Goal: Communication & Community: Share content

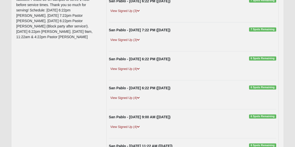
scroll to position [36, 0]
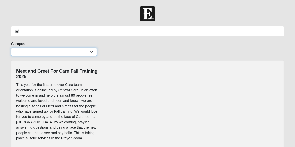
click at [92, 52] on select "Arlington Baymeadows Eleven22 Online [PERSON_NAME][GEOGRAPHIC_DATA] Jesup [GEOG…" at bounding box center [54, 51] width 86 height 9
select select "3"
click at [11, 47] on select "Arlington Baymeadows Eleven22 Online [PERSON_NAME][GEOGRAPHIC_DATA] Jesup [GEOG…" at bounding box center [54, 51] width 86 height 9
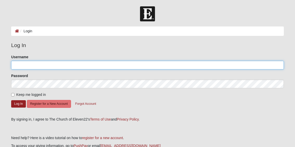
click at [31, 65] on input "Username" at bounding box center [147, 65] width 273 height 9
type input "mark.lamensdorf"
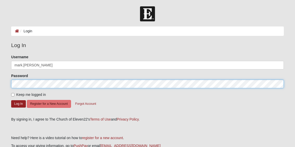
click at [11, 100] on button "Log In" at bounding box center [18, 103] width 15 height 7
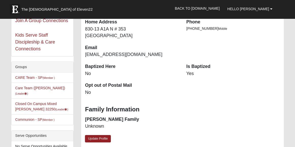
scroll to position [102, 0]
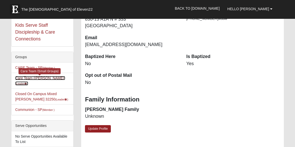
click at [53, 77] on link "Care Team ([PERSON_NAME]) (Leader )" at bounding box center [40, 80] width 50 height 9
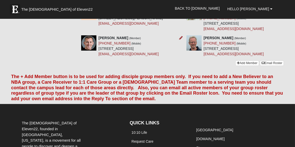
scroll to position [467, 0]
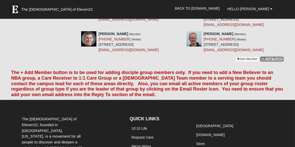
click at [274, 62] on link "Email Roster" at bounding box center [272, 58] width 24 height 5
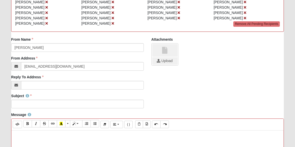
scroll to position [81, 0]
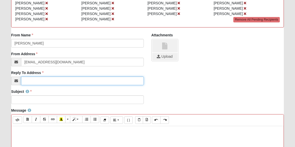
click at [63, 81] on input "Reply To Address" at bounding box center [82, 80] width 123 height 9
type input "marklamensdorf@yahoo.com"
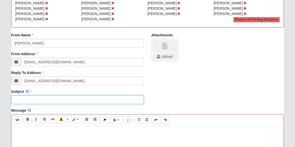
click at [61, 100] on input "Subject" at bounding box center [77, 99] width 133 height 9
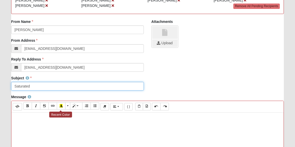
scroll to position [122, 0]
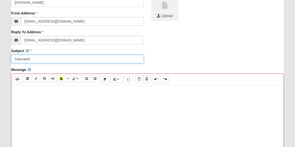
type input "Saturated"
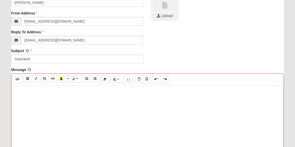
click at [22, 91] on p at bounding box center [147, 90] width 267 height 5
paste div
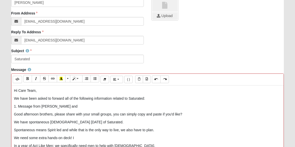
click at [41, 106] on p "1. Message from Paul and" at bounding box center [147, 106] width 267 height 5
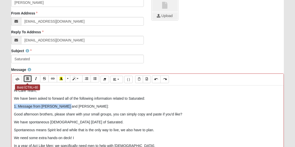
click at [29, 76] on button "Bold (CTRL+B)" at bounding box center [27, 78] width 9 height 7
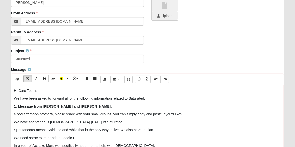
click at [75, 104] on p "1. Message from Rick and Paul:" at bounding box center [147, 106] width 267 height 5
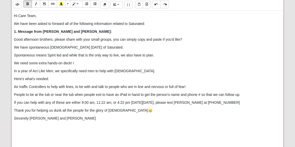
scroll to position [203, 0]
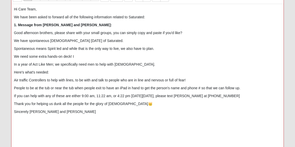
click at [58, 112] on p "Sincerely Rick and Paul" at bounding box center [147, 111] width 267 height 5
click at [23, 120] on p "2." at bounding box center [147, 119] width 267 height 5
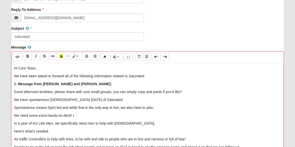
scroll to position [102, 0]
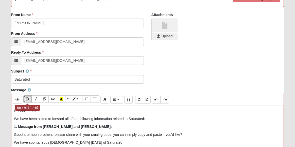
click at [27, 98] on icon "Bold (CTRL+B)" at bounding box center [27, 99] width 3 height 4
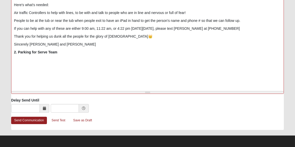
scroll to position [271, 0]
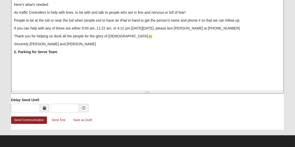
click at [65, 51] on p "2. Parking for Serve Team" at bounding box center [147, 51] width 267 height 5
click at [27, 60] on p at bounding box center [147, 59] width 267 height 5
click at [16, 60] on p at bounding box center [147, 59] width 267 height 5
click at [17, 59] on p at bounding box center [147, 59] width 267 height 5
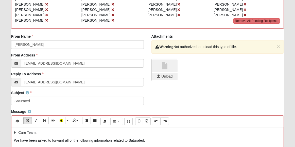
scroll to position [88, 0]
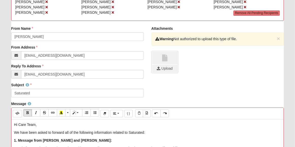
click at [168, 63] on link at bounding box center [164, 58] width 25 height 13
click at [163, 67] on input "file" at bounding box center [164, 69] width 25 height 8
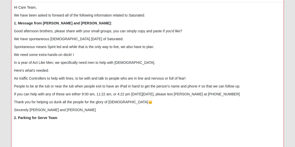
scroll to position [223, 0]
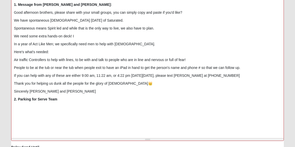
click at [17, 105] on p at bounding box center [147, 106] width 267 height 5
click at [21, 106] on p at bounding box center [147, 106] width 267 height 5
click at [31, 106] on p at bounding box center [147, 106] width 267 height 5
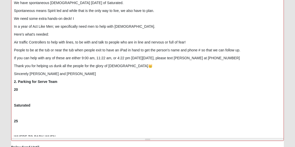
scroll to position [61, 0]
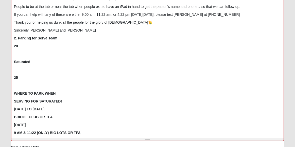
click at [22, 78] on p "25" at bounding box center [147, 77] width 267 height 5
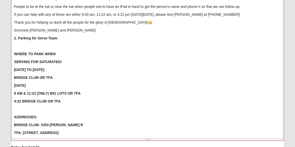
click at [21, 49] on div "Hi Care Team, We have been asked to forward all of the following information re…" at bounding box center [147, 60] width 272 height 152
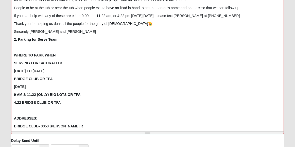
scroll to position [33, 0]
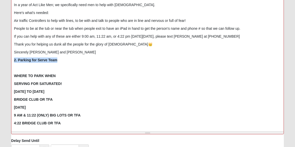
drag, startPoint x: 13, startPoint y: 59, endPoint x: 58, endPoint y: 61, distance: 45.0
click at [58, 61] on div "Hi Care Team, We have been asked to forward all of the following information re…" at bounding box center [147, 53] width 272 height 152
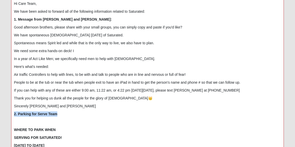
scroll to position [169, 0]
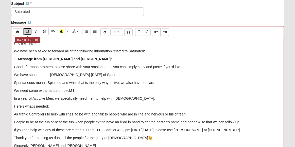
click at [27, 30] on icon "Bold (CTRL+B)" at bounding box center [27, 31] width 3 height 4
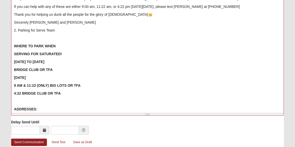
scroll to position [61, 0]
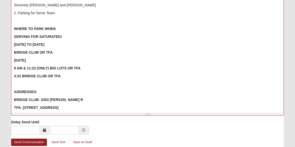
click at [88, 70] on div "Hi Care Team, We have been asked to forward all of the following information re…" at bounding box center [147, 35] width 272 height 152
drag, startPoint x: 13, startPoint y: 12, endPoint x: 57, endPoint y: 13, distance: 43.2
click at [57, 13] on div "Hi Care Team, We have been asked to forward all of the following information re…" at bounding box center [147, 35] width 272 height 152
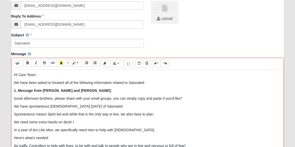
scroll to position [142, 0]
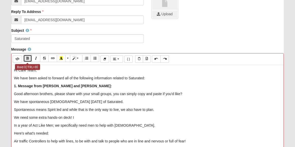
click at [28, 58] on icon "Bold (CTRL+B)" at bounding box center [27, 58] width 3 height 4
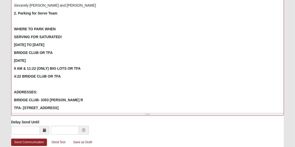
scroll to position [61, 0]
click at [90, 46] on p "WEDNESDAY 9/10 TO SATURDAY 9/13" at bounding box center [147, 44] width 267 height 5
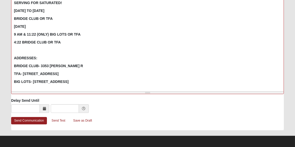
scroll to position [271, 0]
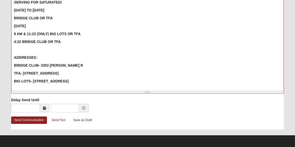
click at [77, 80] on p "BIG LOTS- 14333 BEACH BLVD" at bounding box center [147, 80] width 267 height 5
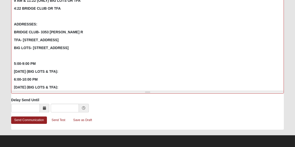
scroll to position [104, 0]
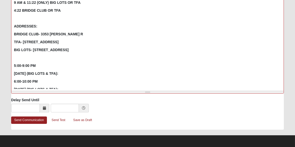
click at [27, 60] on div "Hi Care Team, We have been asked to forward all of the following information re…" at bounding box center [147, 13] width 272 height 152
click at [23, 58] on p at bounding box center [147, 57] width 267 height 5
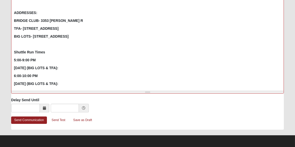
scroll to position [125, 0]
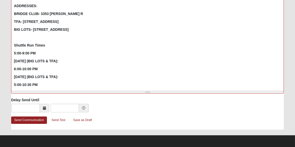
click at [14, 52] on b "5:00-9:00 PM" at bounding box center [25, 53] width 22 height 4
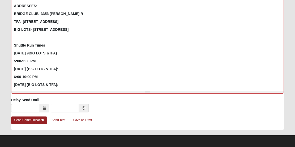
click at [40, 53] on b "WEDNESDAY 9BIG LOTS &TFA)" at bounding box center [35, 53] width 43 height 4
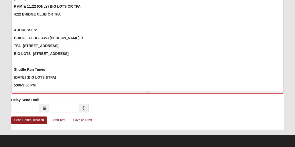
scroll to position [102, 0]
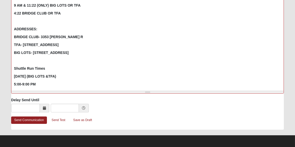
click at [13, 67] on div "Hi Care Team, We have been asked to forward all of the following information re…" at bounding box center [147, 13] width 272 height 152
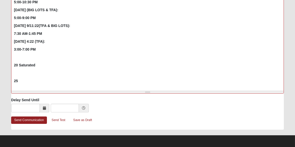
scroll to position [238, 0]
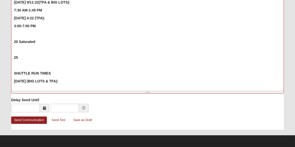
drag, startPoint x: 70, startPoint y: 79, endPoint x: 11, endPoint y: 35, distance: 73.9
click at [11, 35] on div "Background Color Transparent Select #ffff00 Text Color Reset to default Select …" at bounding box center [147, 9] width 273 height 169
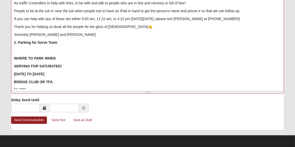
scroll to position [0, 0]
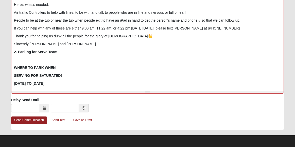
click at [65, 43] on p "Sincerely Rick and Paul" at bounding box center [147, 43] width 267 height 5
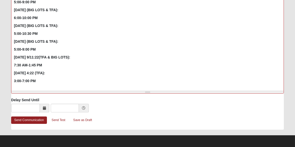
scroll to position [199, 0]
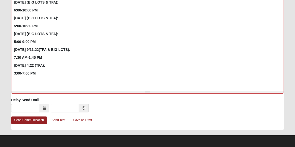
click at [40, 72] on p "3:00-7:00 PM" at bounding box center [147, 73] width 267 height 5
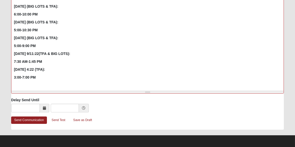
scroll to position [215, 0]
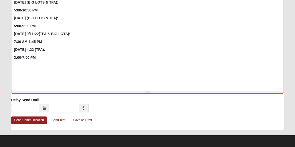
click at [17, 72] on p at bounding box center [147, 73] width 267 height 5
click at [34, 72] on b "4. Facilities Serve Support" at bounding box center [36, 73] width 44 height 4
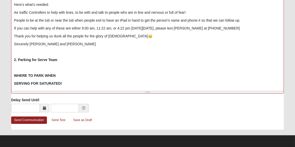
scroll to position [149, 0]
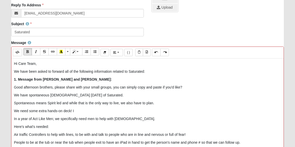
click at [144, 70] on p "We have been asked to forward all of the following information related to Satur…" at bounding box center [147, 71] width 267 height 5
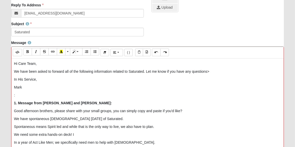
click at [209, 70] on p "We have been asked to forward all of the following information related to Satur…" at bounding box center [147, 71] width 267 height 5
click at [21, 93] on p ":" at bounding box center [147, 94] width 267 height 5
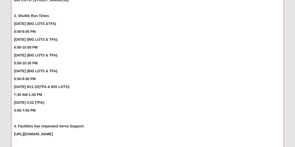
scroll to position [271, 0]
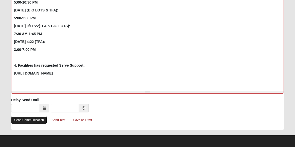
click at [33, 119] on link "Send Communication" at bounding box center [29, 119] width 36 height 7
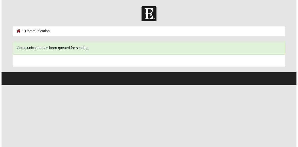
scroll to position [0, 0]
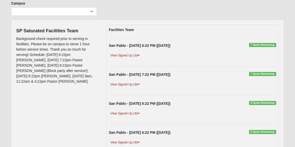
scroll to position [41, 0]
click at [131, 54] on link "View Signed Up (3)" at bounding box center [125, 55] width 33 height 5
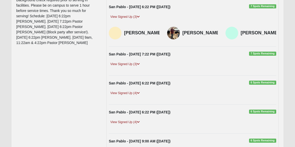
scroll to position [81, 0]
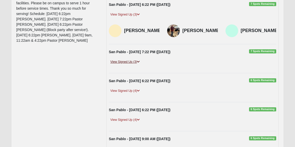
click at [132, 60] on link "View Signed Up (3)" at bounding box center [125, 61] width 33 height 5
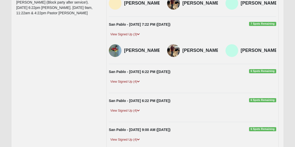
scroll to position [122, 0]
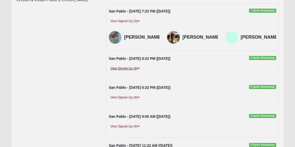
click at [131, 71] on link "View Signed Up (4)" at bounding box center [125, 68] width 33 height 5
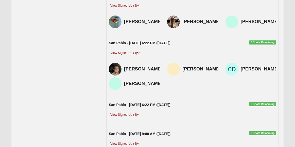
scroll to position [183, 0]
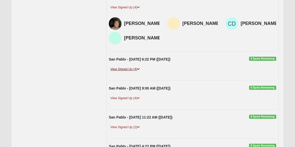
click at [132, 72] on link "View Signed Up (4)" at bounding box center [125, 69] width 33 height 5
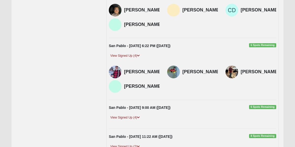
scroll to position [203, 0]
